Goal: Task Accomplishment & Management: Use online tool/utility

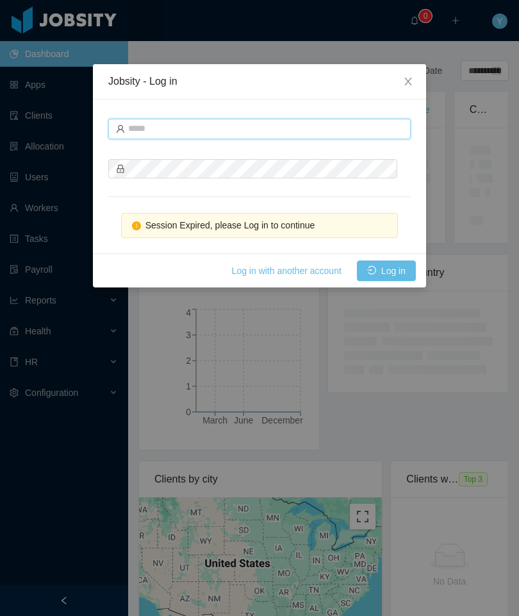
click at [313, 137] on input "text" at bounding box center [259, 129] width 303 height 21
click at [331, 133] on input "text" at bounding box center [259, 129] width 303 height 21
paste input "**********"
click at [155, 128] on input "**********" at bounding box center [259, 129] width 303 height 21
type input "**********"
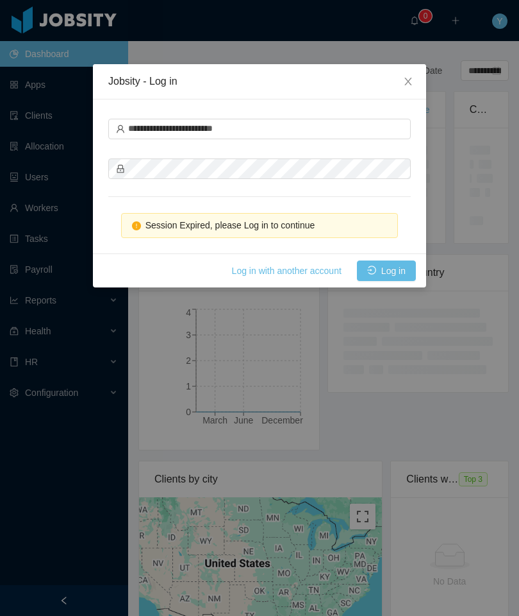
click at [403, 266] on button "Log in" at bounding box center [386, 270] width 59 height 21
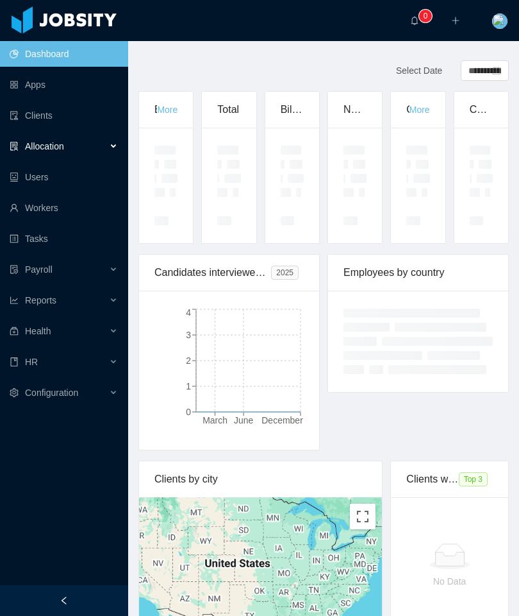
click at [19, 158] on div "Allocation" at bounding box center [64, 146] width 128 height 26
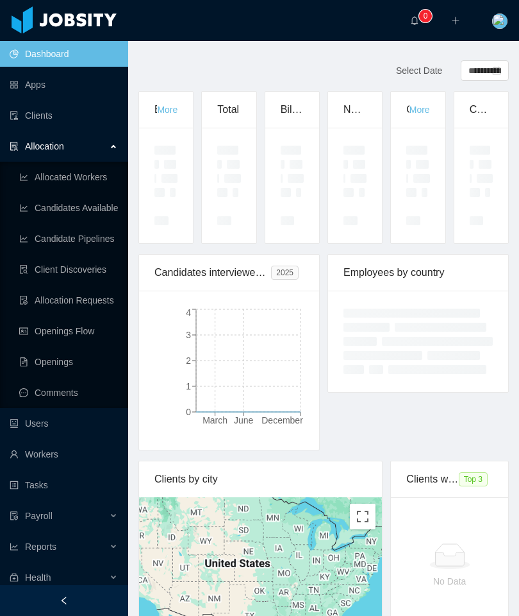
click at [38, 327] on link "Openings Flow" at bounding box center [68, 331] width 99 height 26
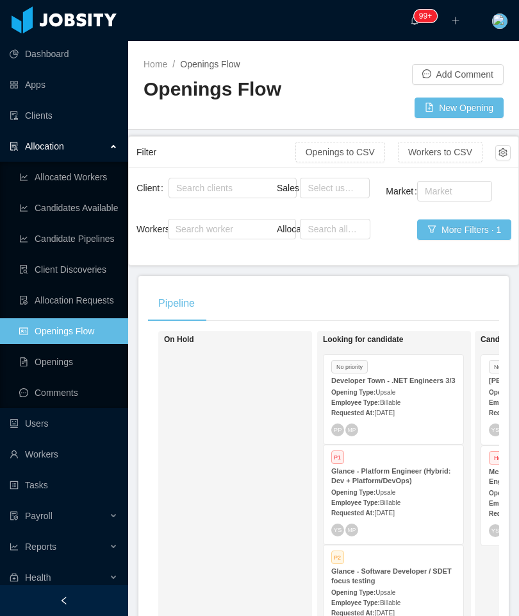
click at [247, 181] on div "Search clients" at bounding box center [229, 187] width 107 height 13
type input "*****"
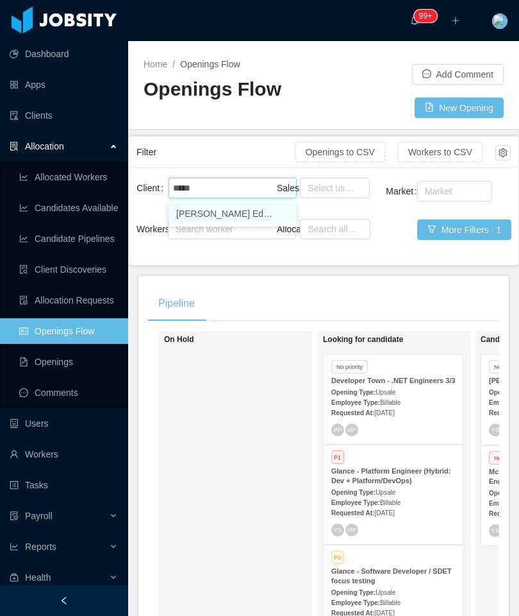
click at [232, 219] on li "[PERSON_NAME] Education" at bounding box center [233, 213] width 128 height 21
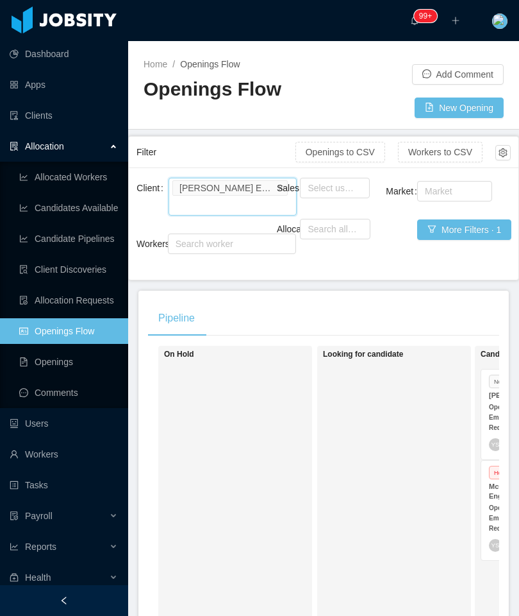
click at [459, 287] on main "Home / Openings Flow / Openings Flow Add Comment New Opening Filter Openings to…" at bounding box center [323, 328] width 391 height 575
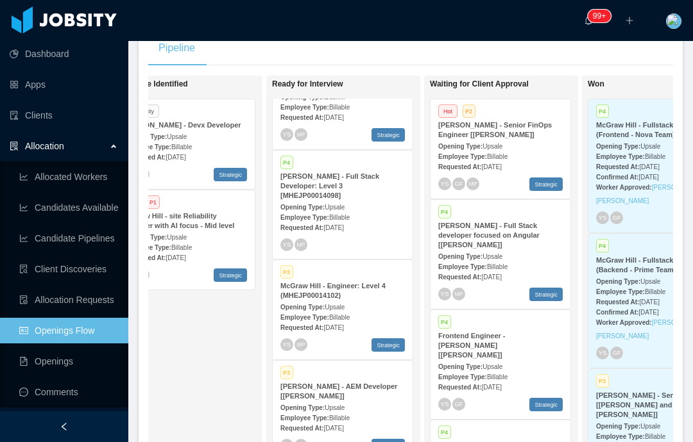
scroll to position [155, 0]
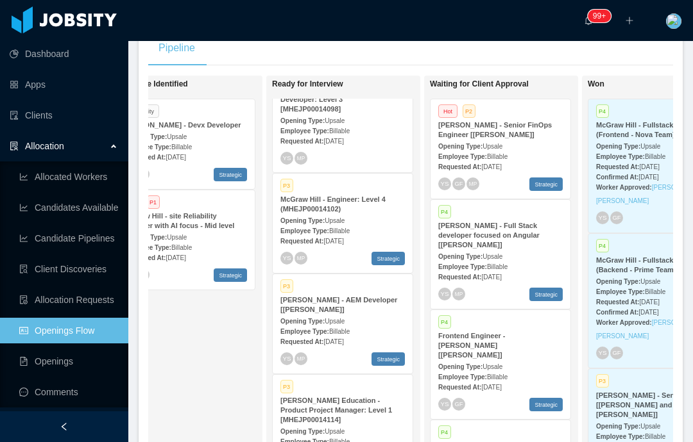
click at [367, 314] on div "Opening Type: Upsale" at bounding box center [342, 320] width 124 height 13
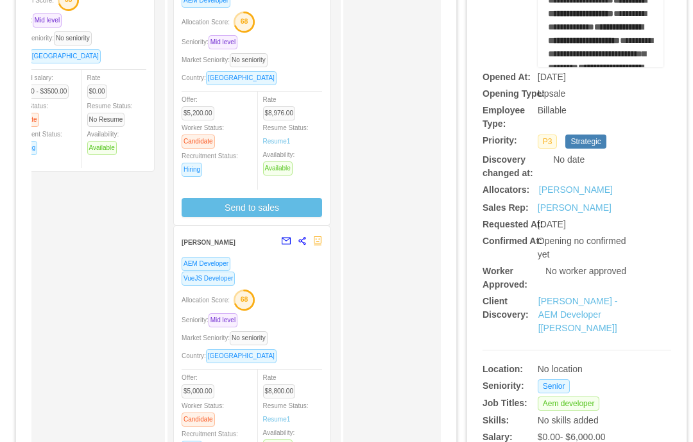
scroll to position [238, 0]
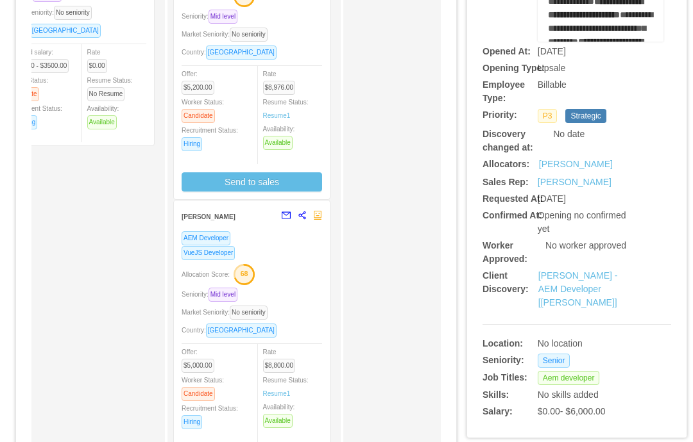
click at [217, 380] on span "Worker Status: Candidate" at bounding box center [202, 387] width 42 height 21
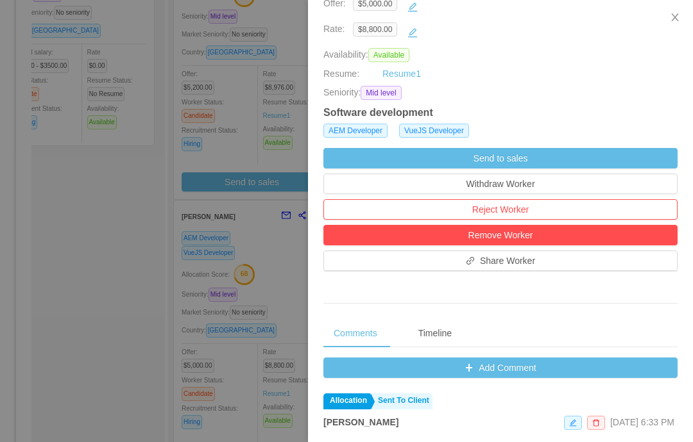
scroll to position [244, 0]
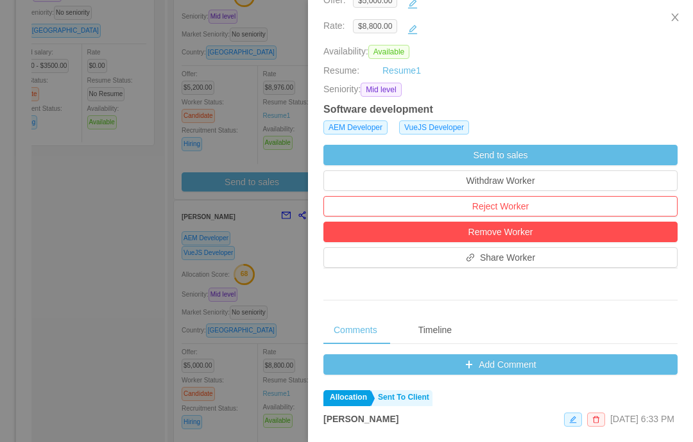
click at [368, 375] on button "Add Comment" at bounding box center [500, 365] width 354 height 21
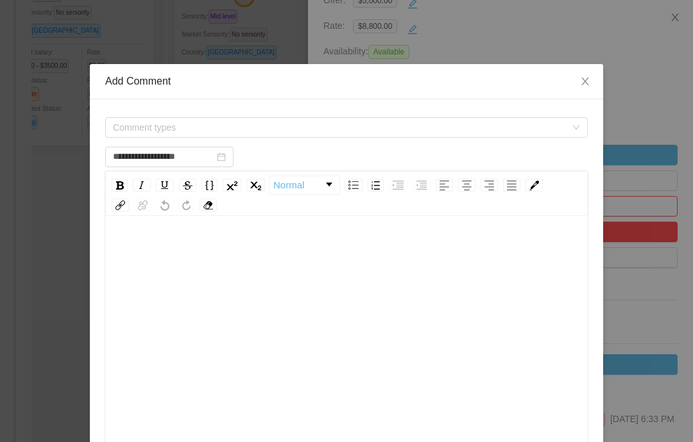
click at [129, 126] on span "Comment types" at bounding box center [339, 127] width 453 height 13
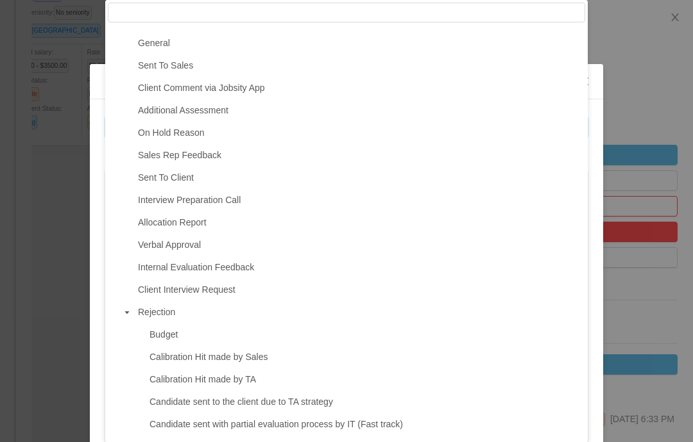
scroll to position [144, 0]
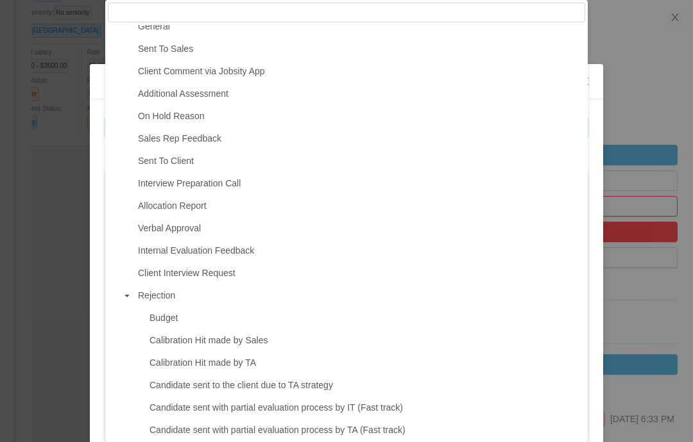
click at [158, 280] on span "Client Interview Request" at bounding box center [360, 273] width 450 height 17
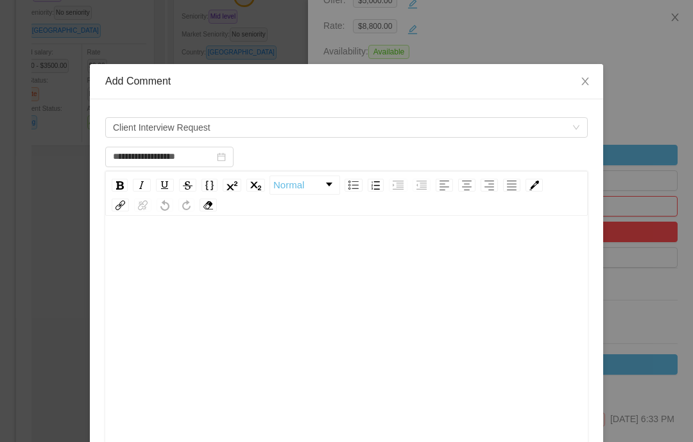
click at [155, 286] on div "rdw-editor" at bounding box center [346, 350] width 462 height 224
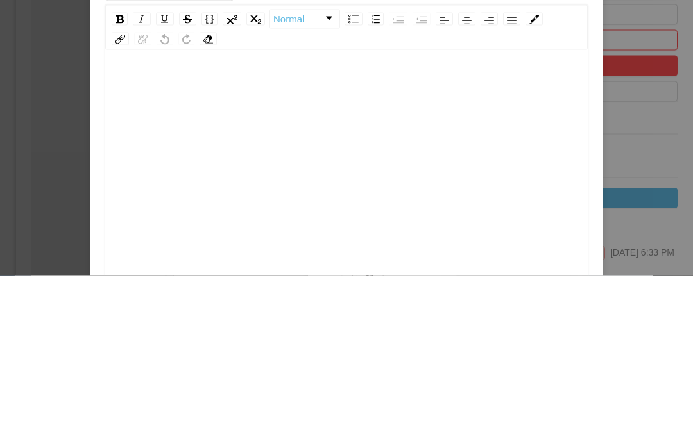
click at [131, 238] on div "rdw-editor" at bounding box center [346, 251] width 462 height 26
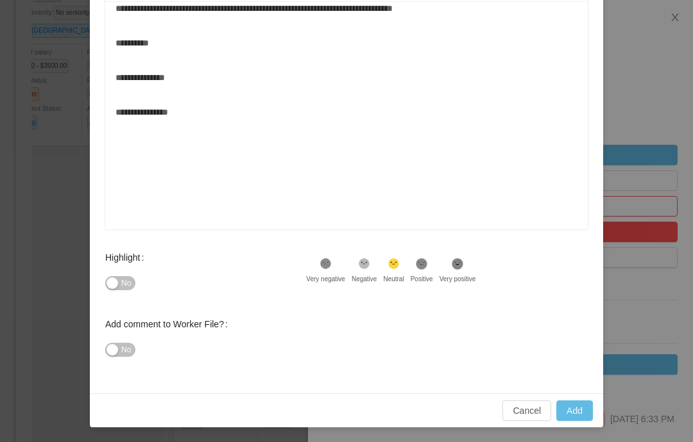
scroll to position [214, 0]
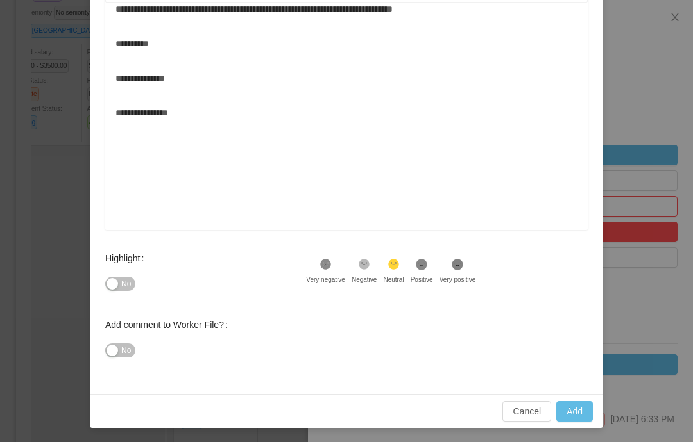
click at [519, 405] on button "Add" at bounding box center [574, 411] width 37 height 21
type input "**********"
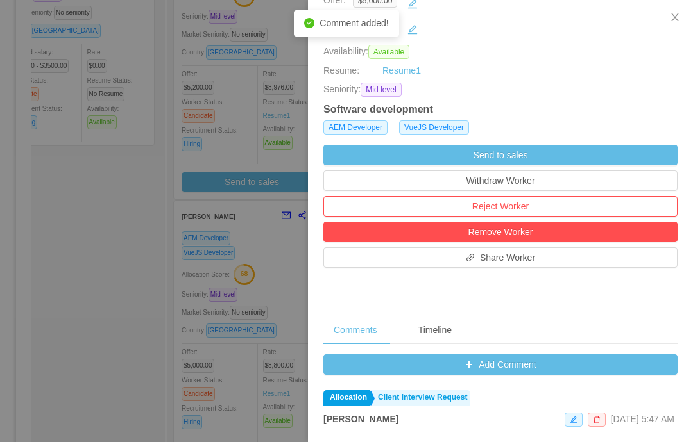
click at [67, 173] on div at bounding box center [346, 221] width 693 height 442
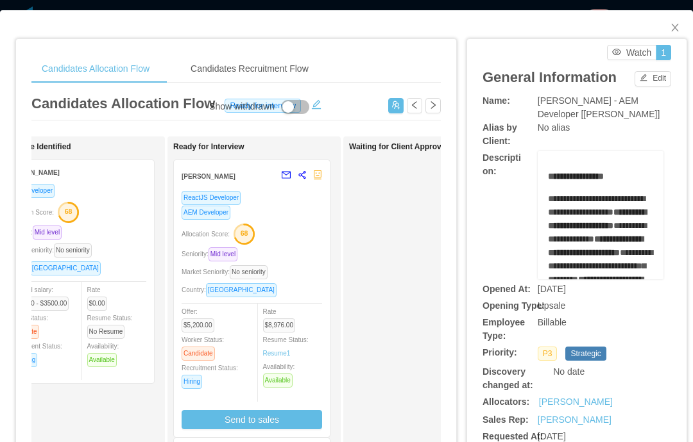
scroll to position [0, 0]
click at [519, 26] on icon "icon: close" at bounding box center [674, 28] width 7 height 8
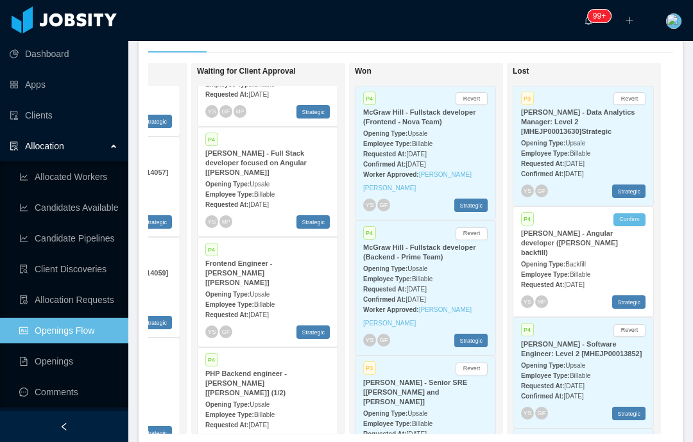
scroll to position [0, 598]
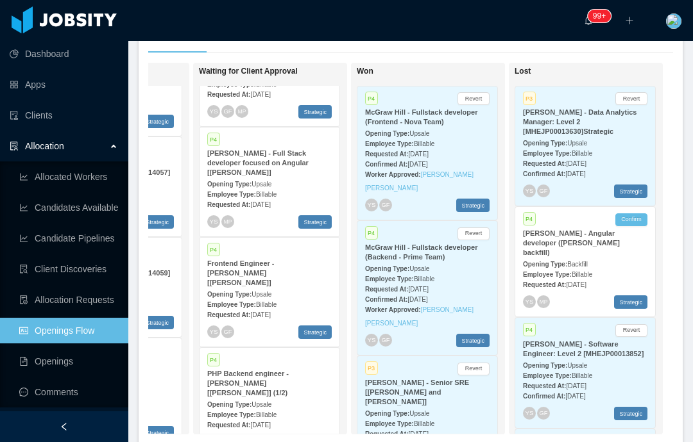
click at [519, 261] on span "Backfill" at bounding box center [577, 264] width 21 height 7
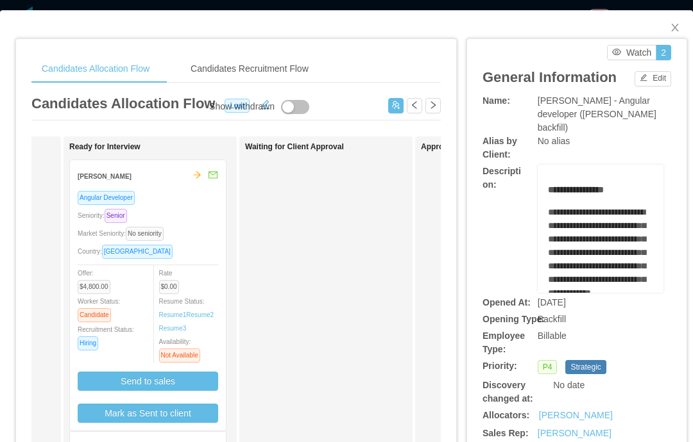
scroll to position [0, 330]
